Goal: Navigation & Orientation: Find specific page/section

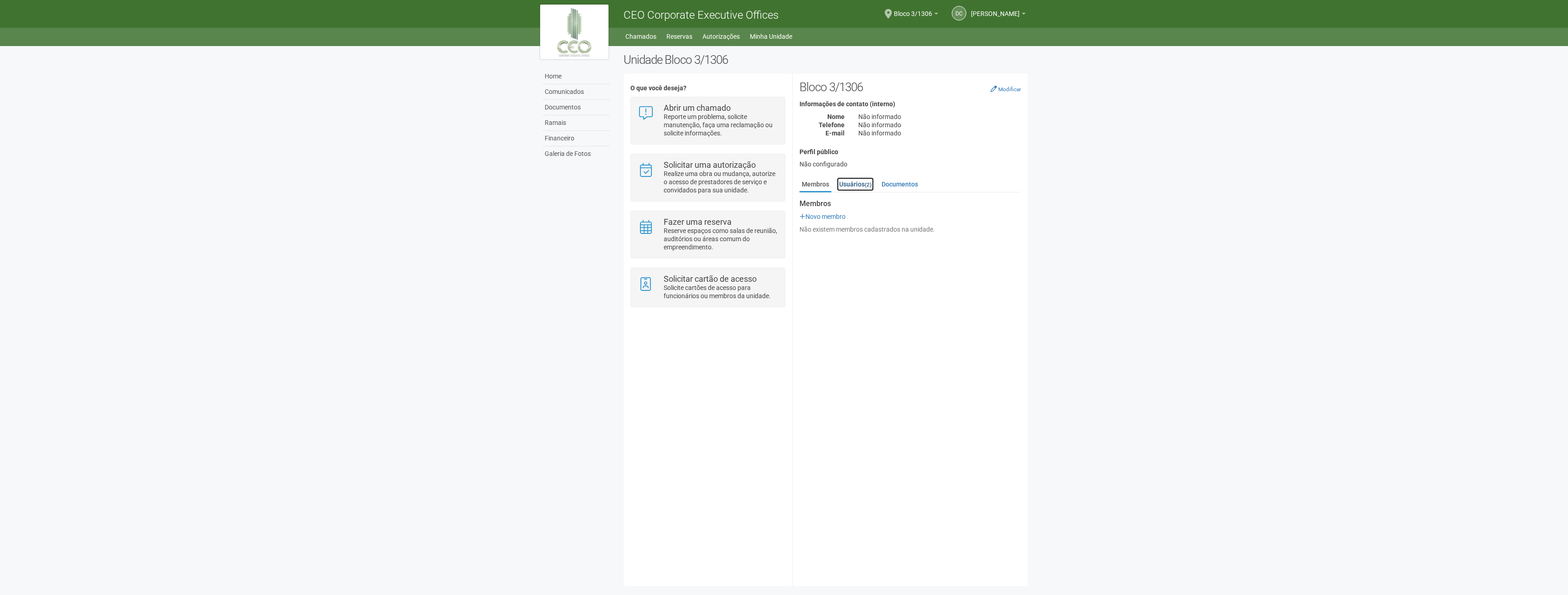
click at [861, 184] on link "Usuários (2)" at bounding box center [855, 184] width 37 height 14
click at [893, 183] on link "Documentos" at bounding box center [900, 184] width 41 height 14
click at [818, 187] on link "Membros" at bounding box center [816, 184] width 32 height 14
click at [556, 142] on link "Financeiro" at bounding box center [576, 138] width 67 height 15
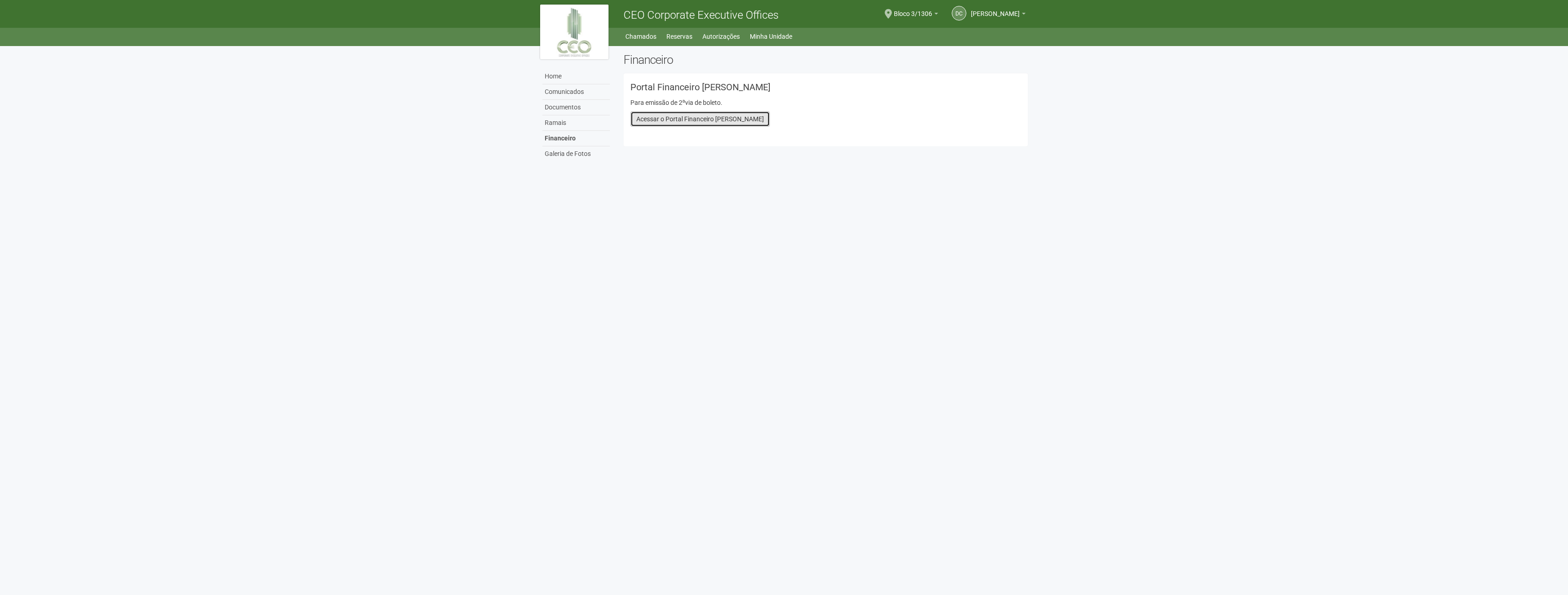
click at [666, 122] on link "Acessar o Portal Financeiro Lloyd" at bounding box center [700, 118] width 140 height 15
click at [676, 122] on link "Acessar o Portal Financeiro Lloyd" at bounding box center [700, 118] width 140 height 15
click at [558, 122] on link "Ramais" at bounding box center [576, 122] width 67 height 15
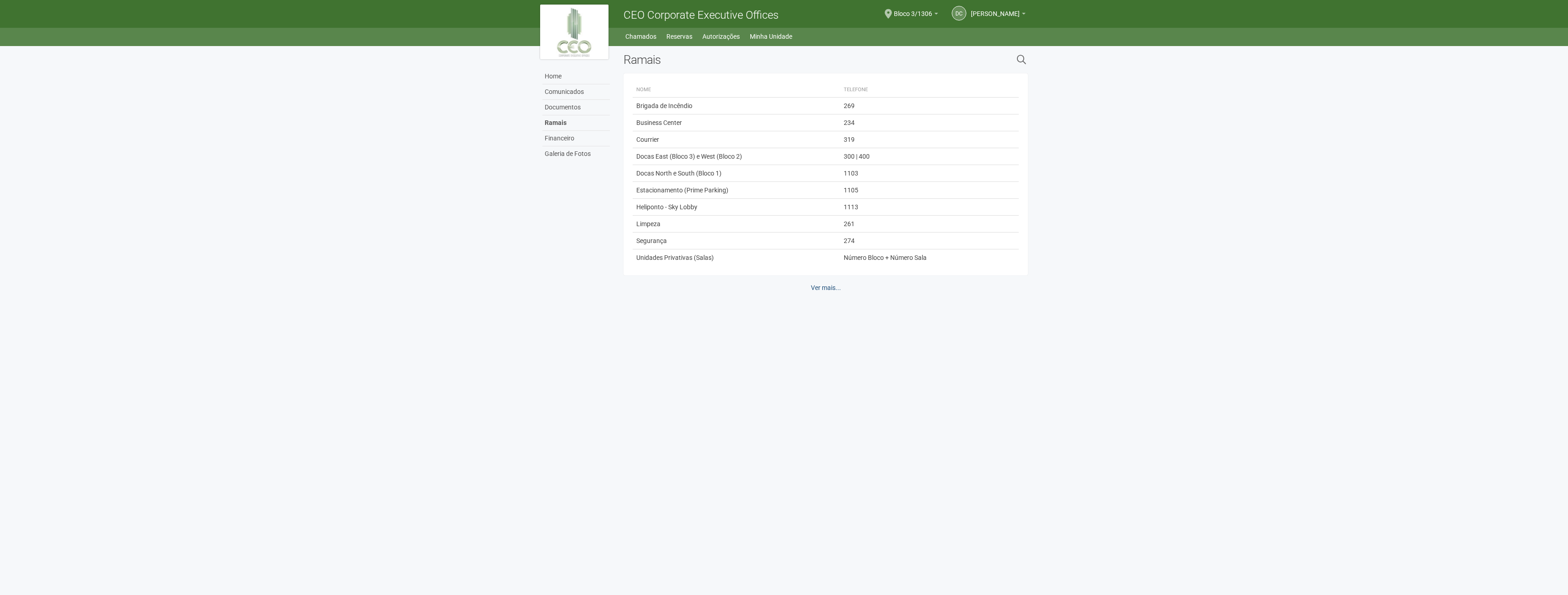
click at [824, 283] on link "Ver mais..." at bounding box center [826, 287] width 42 height 15
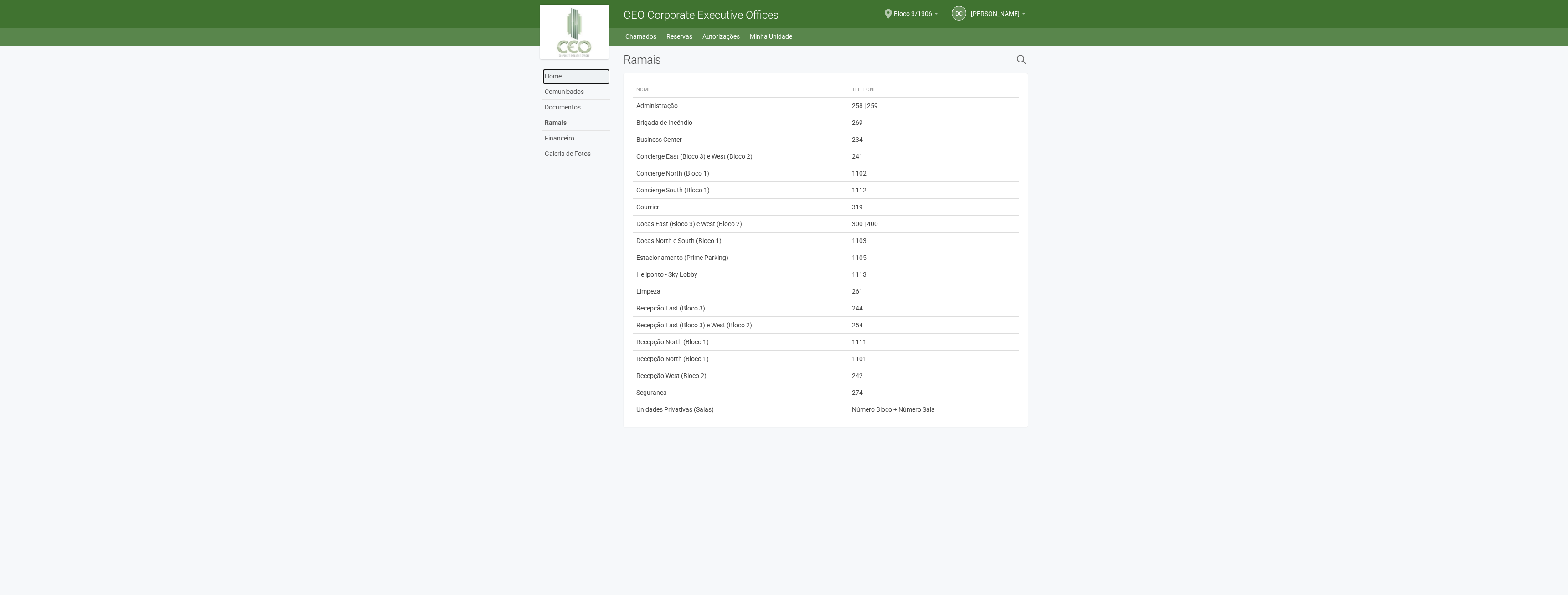
click at [559, 71] on link "Home" at bounding box center [576, 76] width 67 height 15
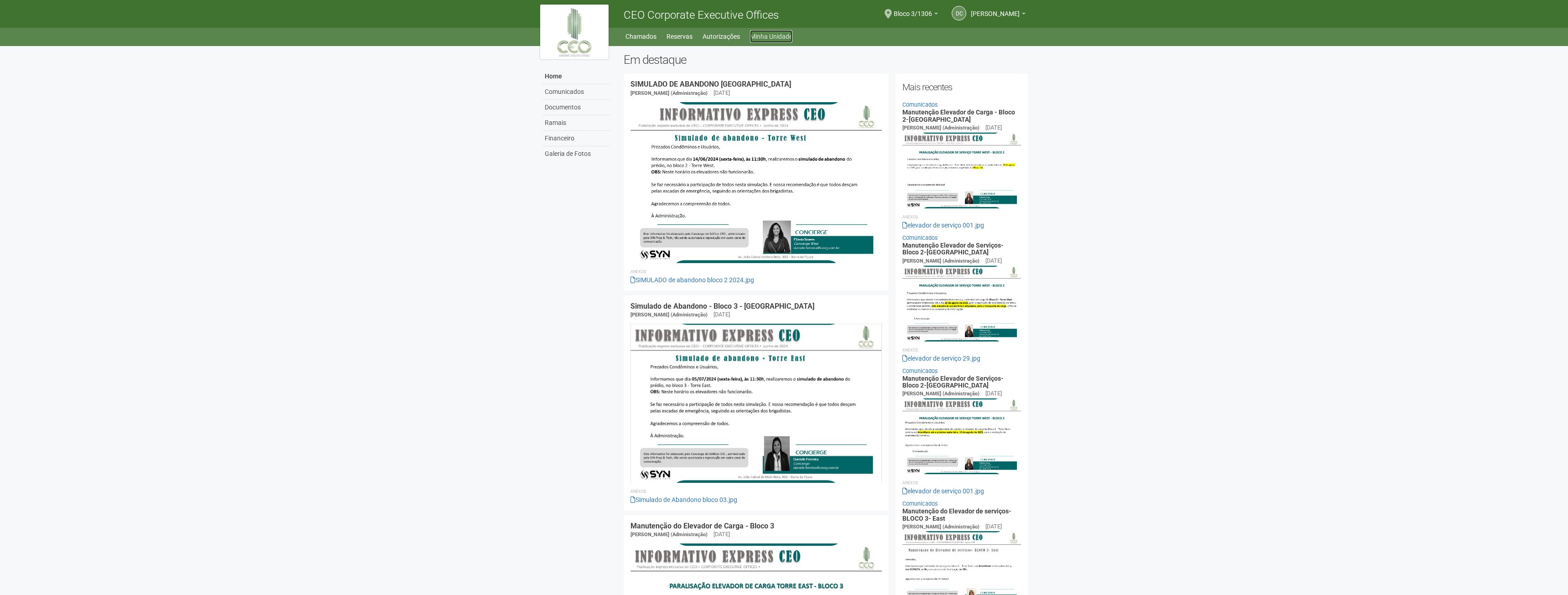
click at [779, 39] on link "Minha Unidade" at bounding box center [771, 36] width 42 height 13
